Goal: Check status: Check status

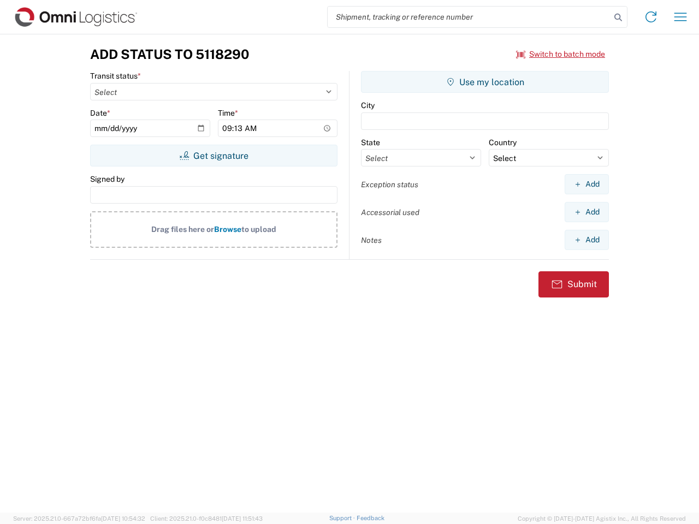
click at [469, 17] on input "search" at bounding box center [469, 17] width 283 height 21
click at [618, 17] on icon at bounding box center [618, 17] width 15 height 15
click at [651, 17] on icon at bounding box center [650, 16] width 17 height 17
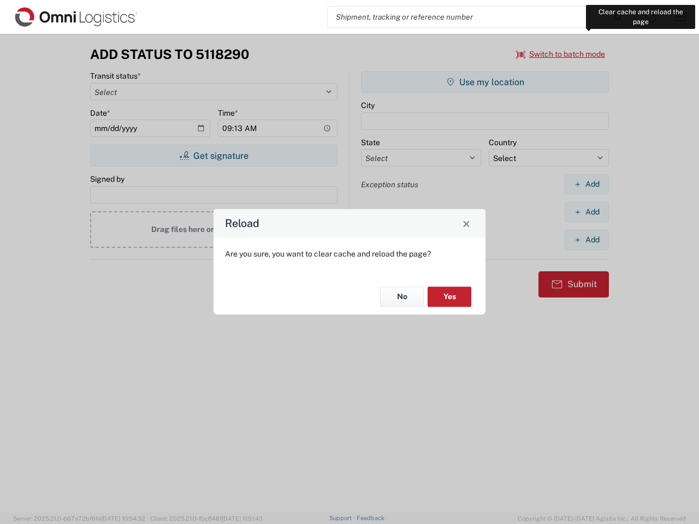
click at [680, 17] on div "Reload Are you sure, you want to clear cache and reload the page? No Yes" at bounding box center [349, 262] width 699 height 524
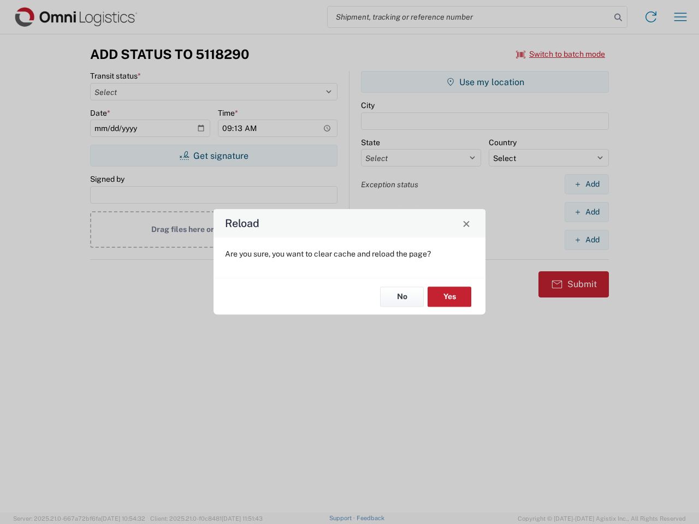
click at [561, 54] on div "Reload Are you sure, you want to clear cache and reload the page? No Yes" at bounding box center [349, 262] width 699 height 524
click at [214, 156] on div "Reload Are you sure, you want to clear cache and reload the page? No Yes" at bounding box center [349, 262] width 699 height 524
click at [485, 82] on div "Reload Are you sure, you want to clear cache and reload the page? No Yes" at bounding box center [349, 262] width 699 height 524
click at [587, 184] on div "Reload Are you sure, you want to clear cache and reload the page? No Yes" at bounding box center [349, 262] width 699 height 524
click at [587, 212] on div "Reload Are you sure, you want to clear cache and reload the page? No Yes" at bounding box center [349, 262] width 699 height 524
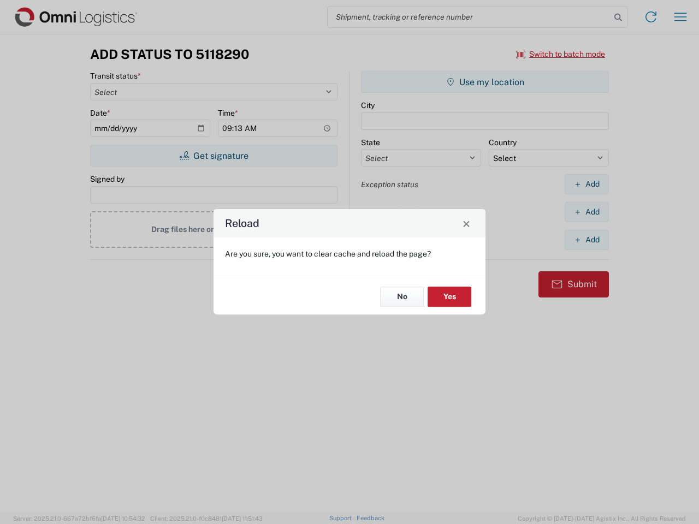
click at [587, 240] on div "Reload Are you sure, you want to clear cache and reload the page? No Yes" at bounding box center [349, 262] width 699 height 524
